Goal: Check status: Check status

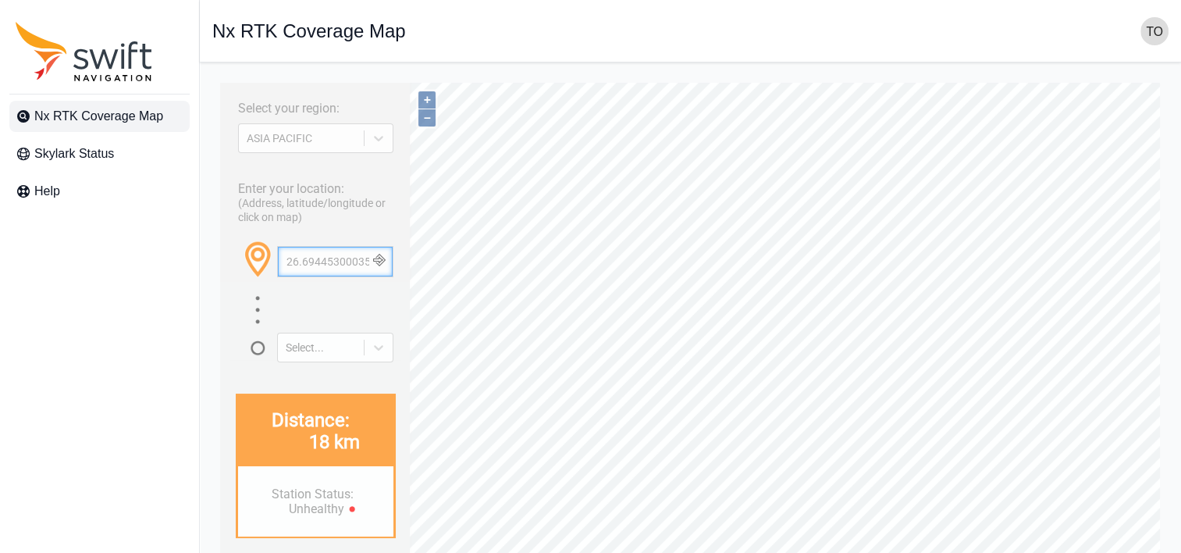
click at [340, 275] on input "26.694453000358912, 127.87850662335592" at bounding box center [335, 262] width 115 height 30
paste input "36.405967591239246, 140.59714125618154"
type input "36.405967591239246, 140.59714125618154"
click at [429, 101] on button "+" at bounding box center [426, 99] width 17 height 17
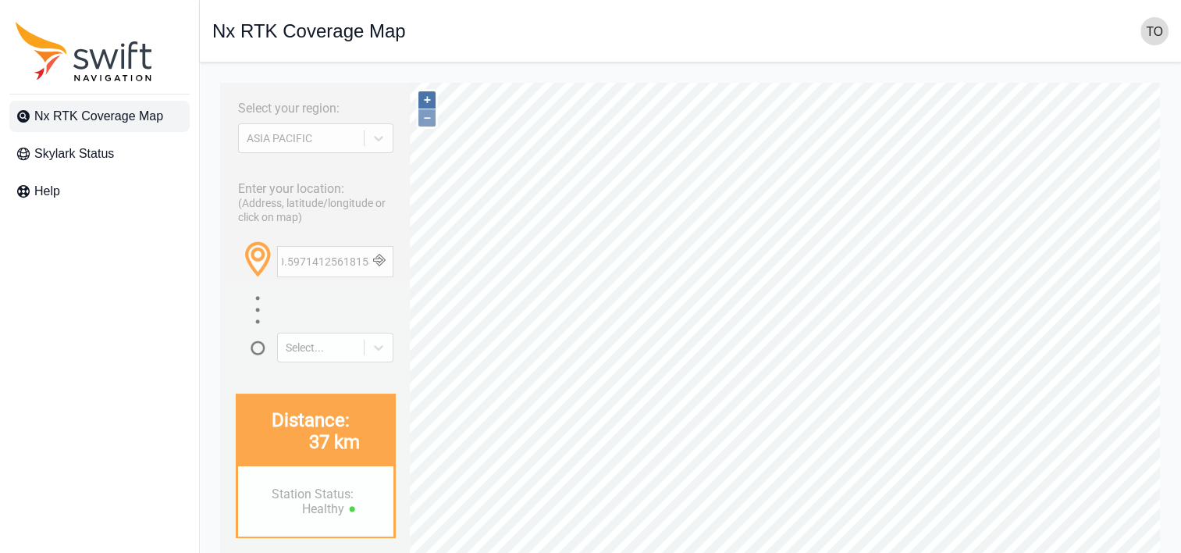
scroll to position [0, 0]
click at [429, 101] on button "+" at bounding box center [426, 99] width 17 height 17
click at [331, 275] on input "36.405967591239246, 140.59714125618154" at bounding box center [335, 262] width 115 height 30
paste input "06882410612516, 139.3641716683676"
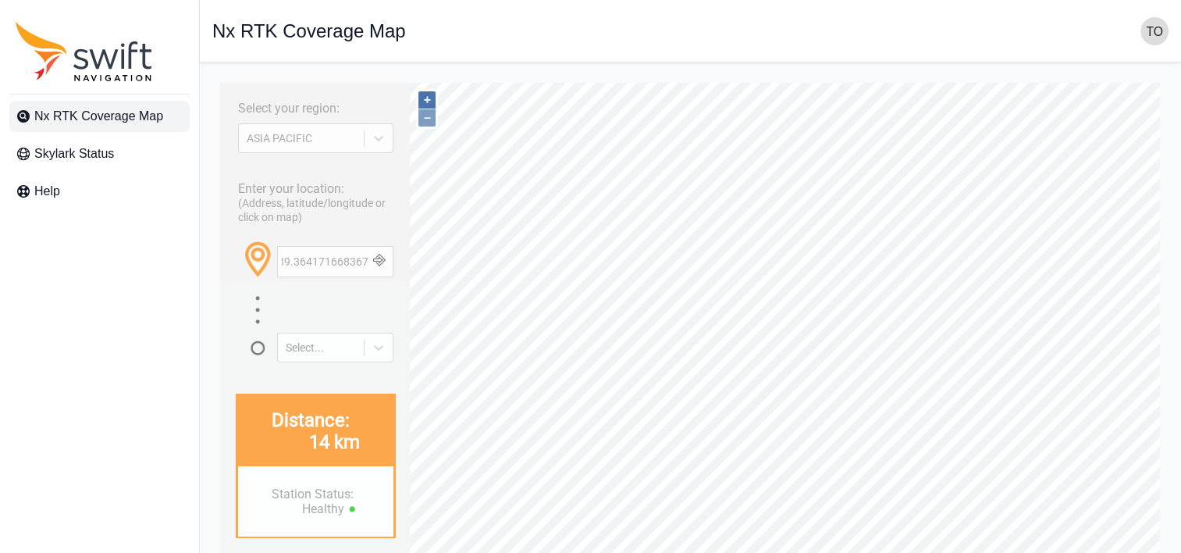
click at [426, 99] on button "+" at bounding box center [426, 99] width 17 height 17
click at [531, 44] on div "Open sidebar Nx RTK Coverage Map" at bounding box center [690, 31] width 956 height 28
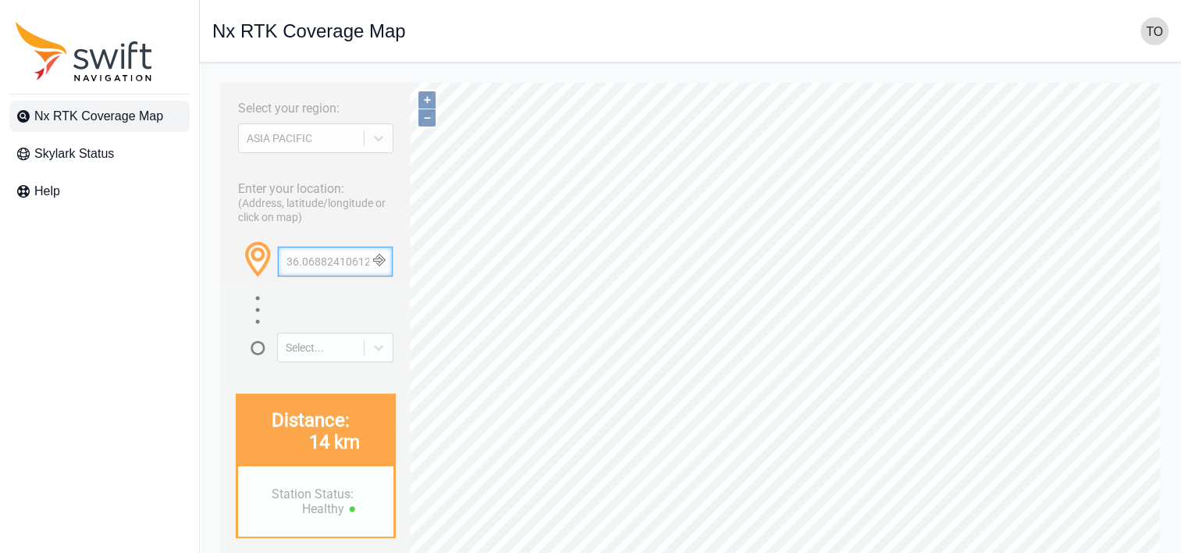
click at [334, 276] on input "36.06882410612516, 139.3641716683676" at bounding box center [335, 262] width 115 height 30
paste input "5.63499297154263, 139.79654348683965"
click at [428, 102] on button "+" at bounding box center [426, 99] width 17 height 17
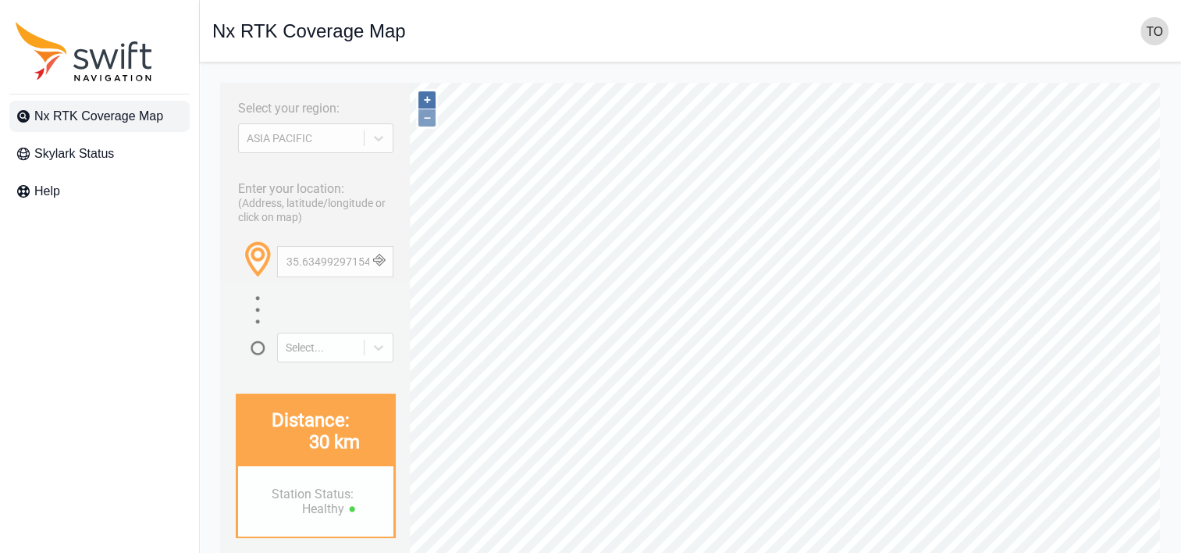
click at [428, 102] on button "+" at bounding box center [426, 99] width 17 height 17
click at [344, 272] on input "35.63499297154263, 139.79654348683965" at bounding box center [335, 262] width 115 height 30
paste input "7.42824595168813, 138.7484947543683"
click at [424, 100] on button "+" at bounding box center [426, 99] width 17 height 17
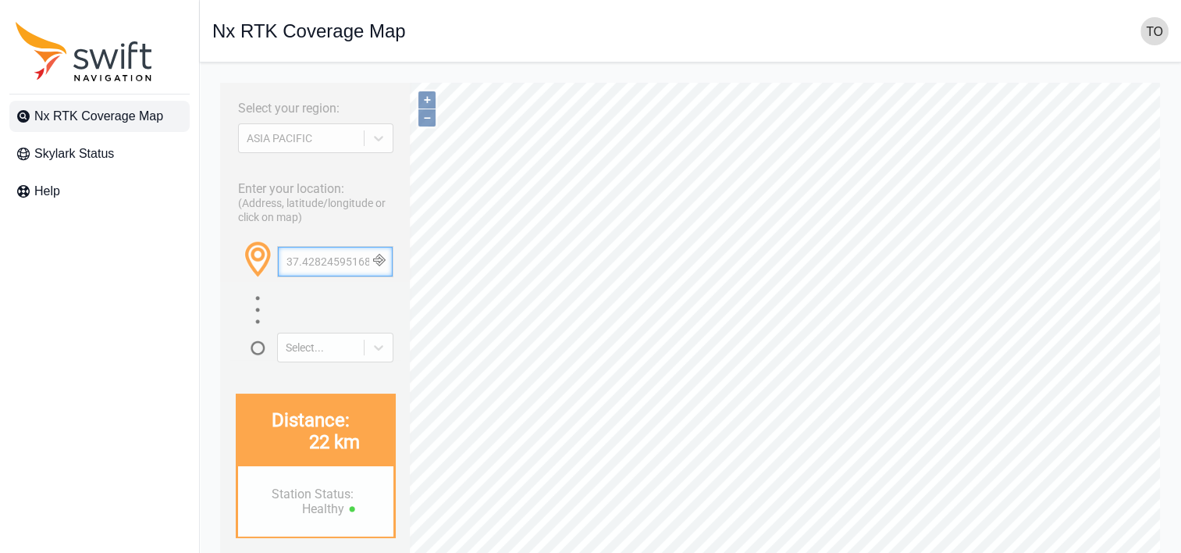
click at [346, 274] on input "37.42824595168813, 138.74849475436835" at bounding box center [335, 262] width 115 height 30
paste input "6.31743087774037, 137.84469001070514"
type input "36.31743087774037, 137.84469001070514"
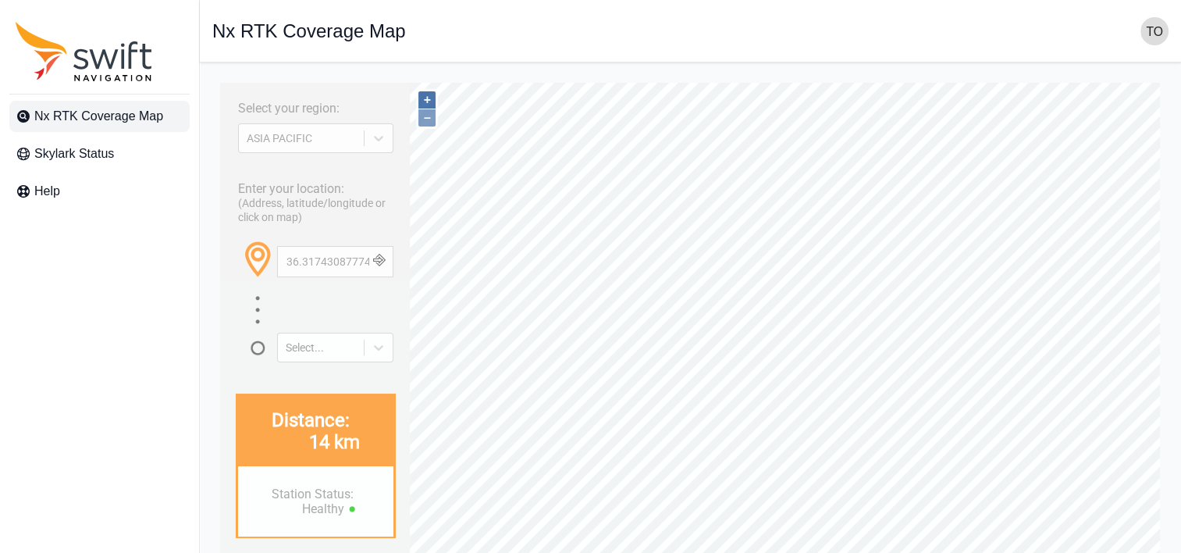
click at [425, 103] on button "+" at bounding box center [426, 99] width 17 height 17
